Goal: Task Accomplishment & Management: Manage account settings

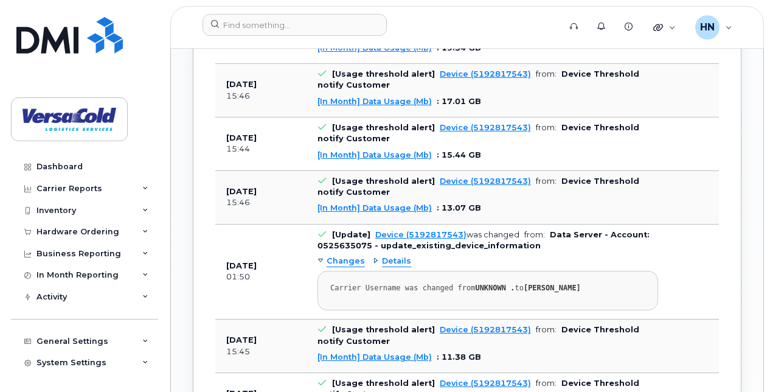
scroll to position [1560, 0]
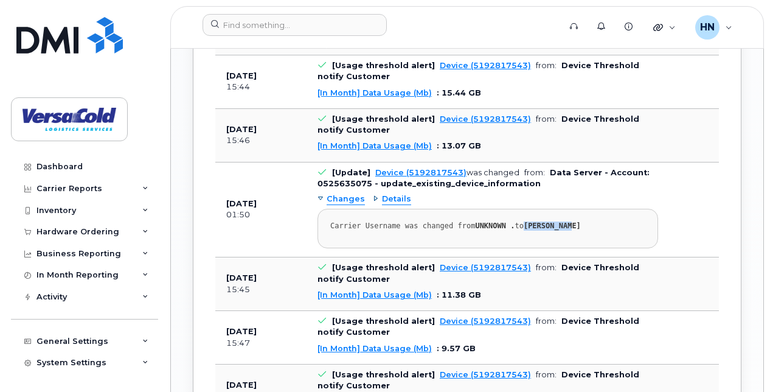
drag, startPoint x: 564, startPoint y: 282, endPoint x: 520, endPoint y: 283, distance: 44.4
click at [520, 231] on div "Carrier Username was changed from UNKNOWN . to [PERSON_NAME]" at bounding box center [487, 225] width 315 height 9
copy strong "[PERSON_NAME]"
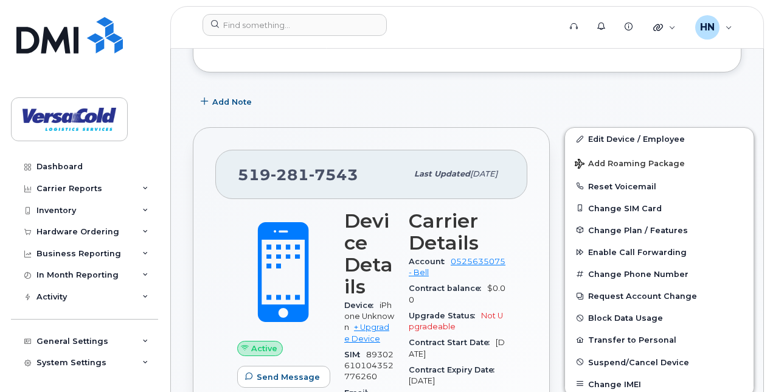
scroll to position [172, 0]
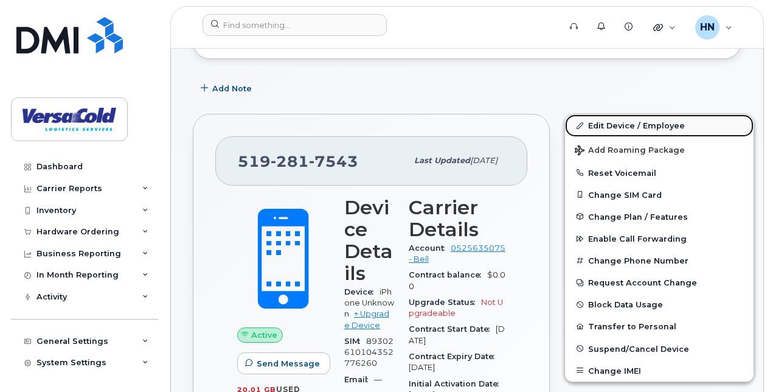
click at [637, 131] on link "Edit Device / Employee" at bounding box center [659, 125] width 189 height 22
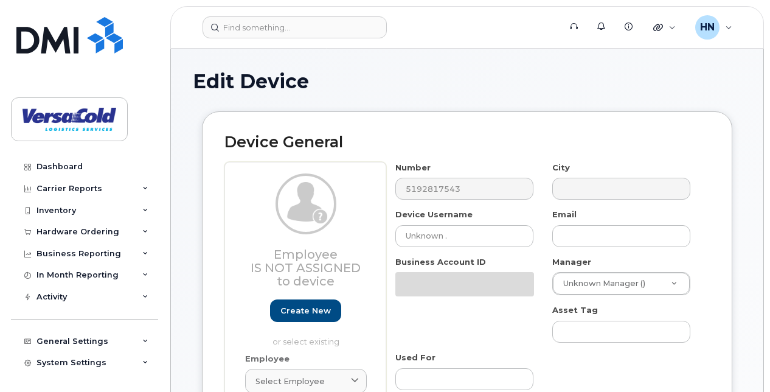
select select "43216"
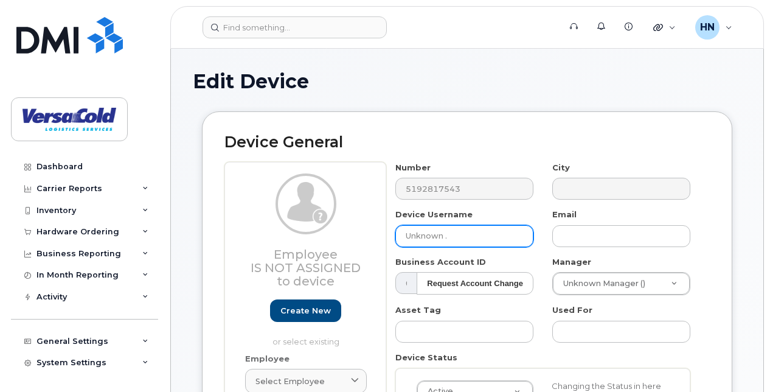
click at [460, 235] on input "Unknown ." at bounding box center [464, 236] width 138 height 22
type input "U"
paste input "[PERSON_NAME]"
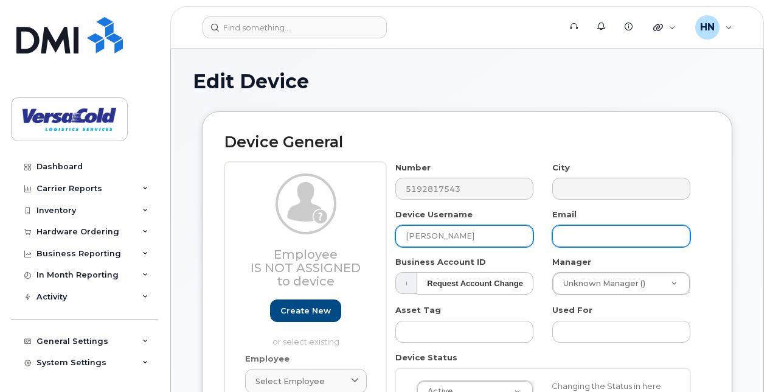
type input "[PERSON_NAME]"
click at [581, 232] on input "text" at bounding box center [621, 236] width 138 height 22
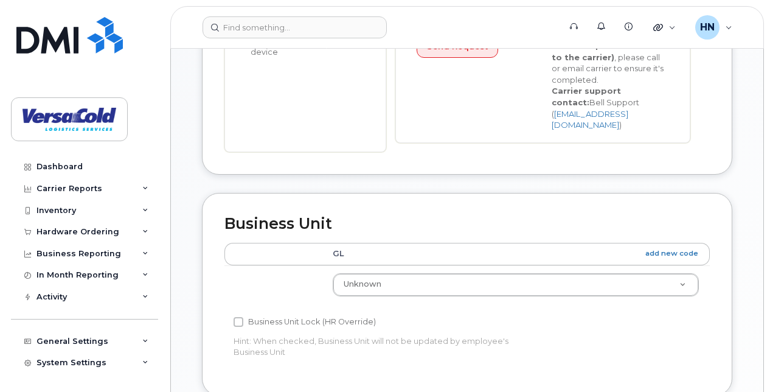
scroll to position [387, 0]
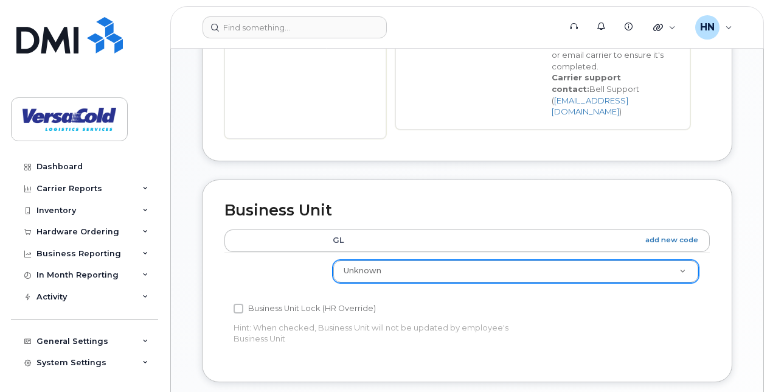
type input "slittle@onelineage.com"
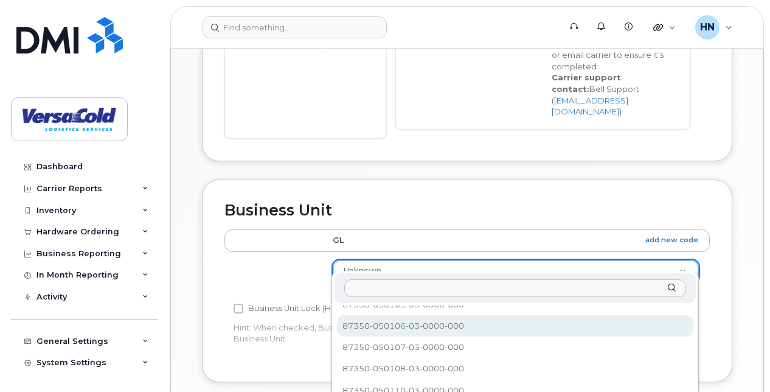
scroll to position [1200, 0]
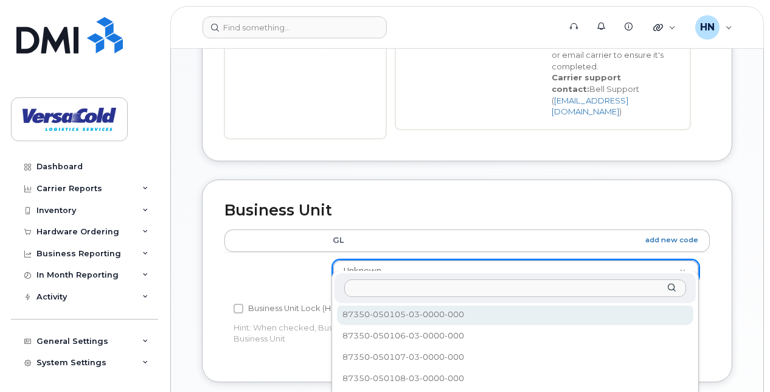
select select "43221"
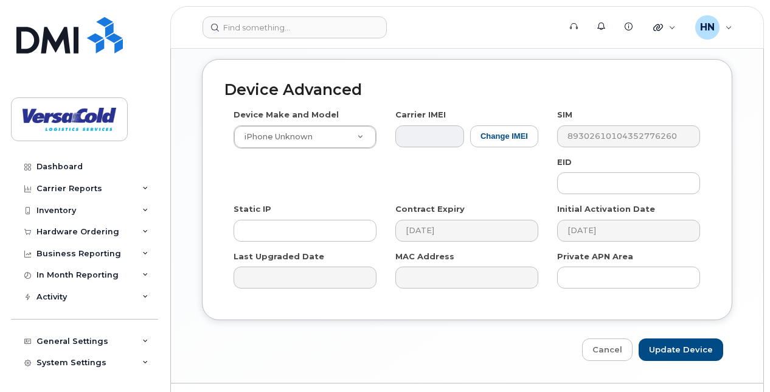
scroll to position [747, 0]
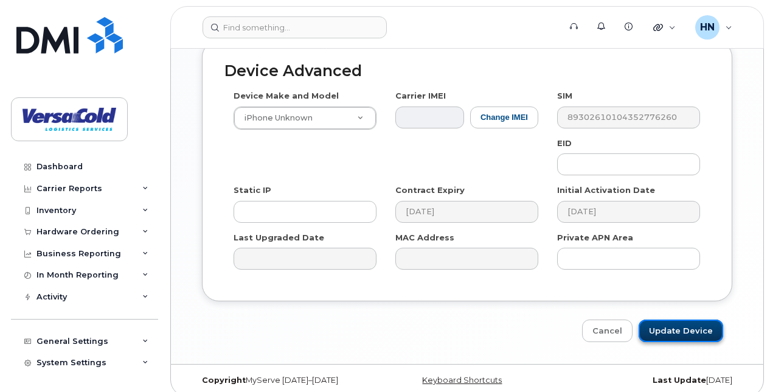
click at [683, 324] on input "Update Device" at bounding box center [681, 330] width 85 height 23
type input "Saving..."
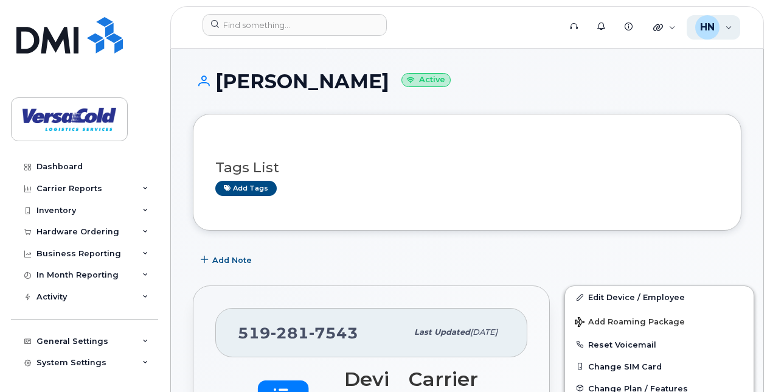
click at [727, 27] on div "HN Haneef Nathoo Wireless Admin" at bounding box center [714, 27] width 54 height 24
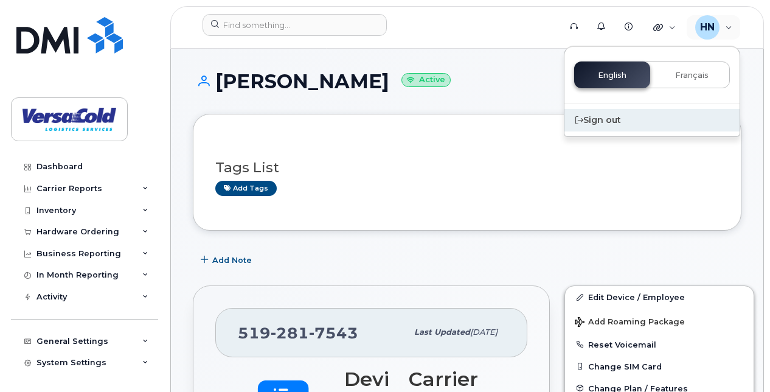
click at [603, 125] on div "Sign out" at bounding box center [651, 120] width 175 height 23
